Goal: Transaction & Acquisition: Purchase product/service

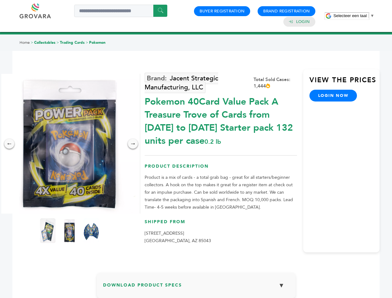
click at [354, 16] on span "Selecteer een taal" at bounding box center [350, 15] width 33 height 5
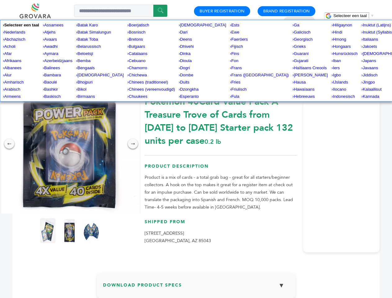
click at [70, 144] on img at bounding box center [70, 144] width 140 height 140
click at [0, 0] on div "×" at bounding box center [0, 0] width 0 height 0
click at [133, 144] on div "→" at bounding box center [133, 144] width 10 height 10
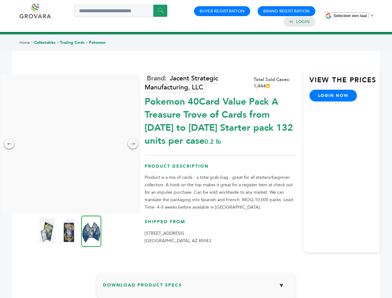
click at [48, 231] on img at bounding box center [47, 230] width 16 height 25
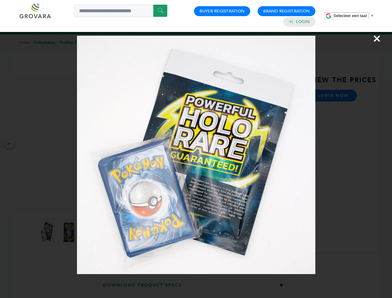
click at [70, 231] on div "×" at bounding box center [196, 149] width 392 height 298
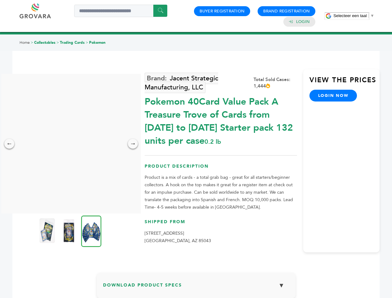
click at [91, 231] on img at bounding box center [91, 231] width 20 height 31
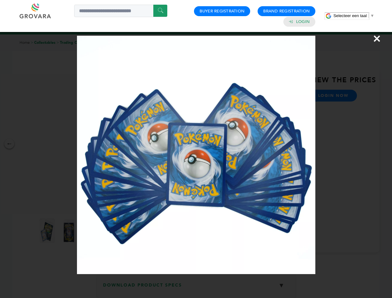
click at [196, 288] on div "×" at bounding box center [196, 149] width 392 height 298
